Goal: Go to known website: Access a specific website the user already knows

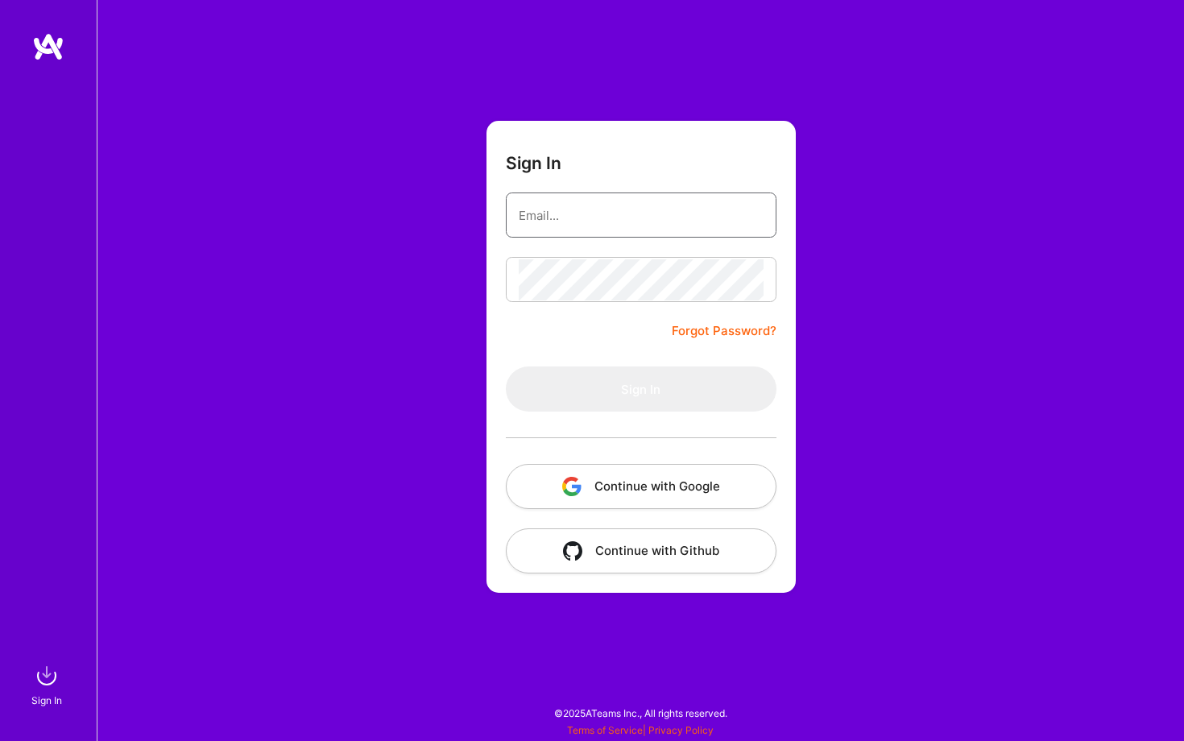
type input "[PERSON_NAME][EMAIL_ADDRESS][DOMAIN_NAME]"
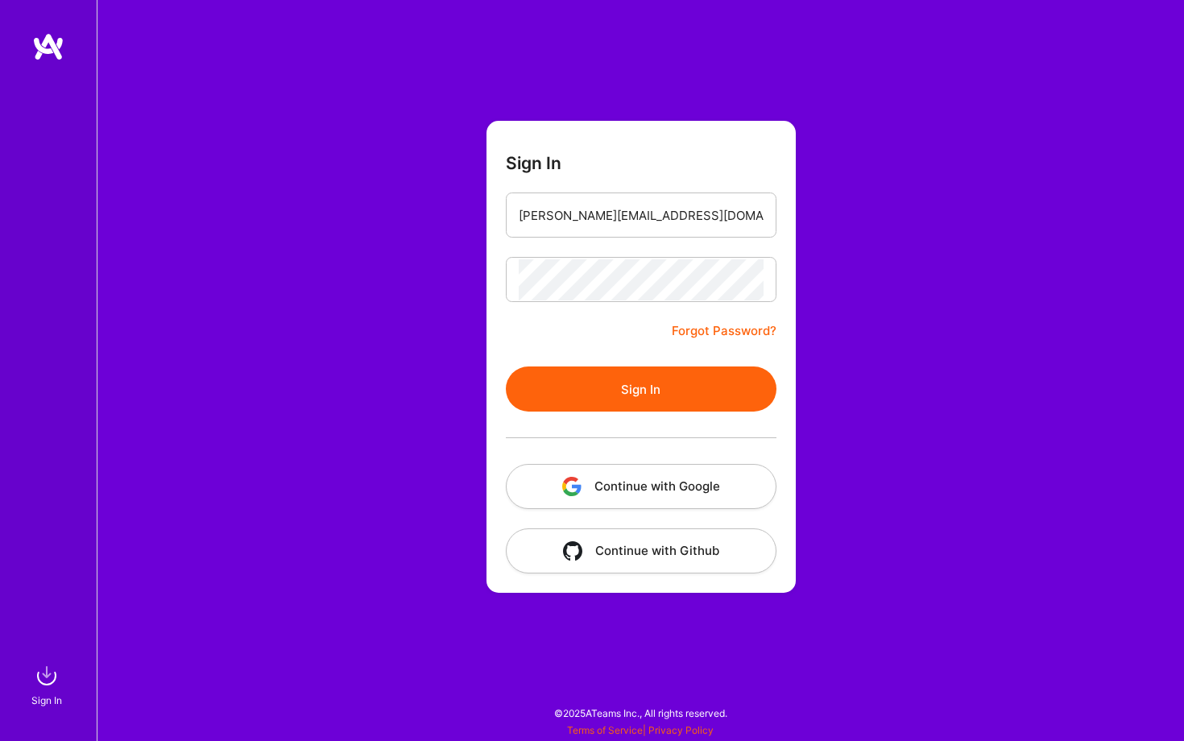
click at [608, 395] on button "Sign In" at bounding box center [641, 388] width 271 height 45
